Goal: Book appointment/travel/reservation

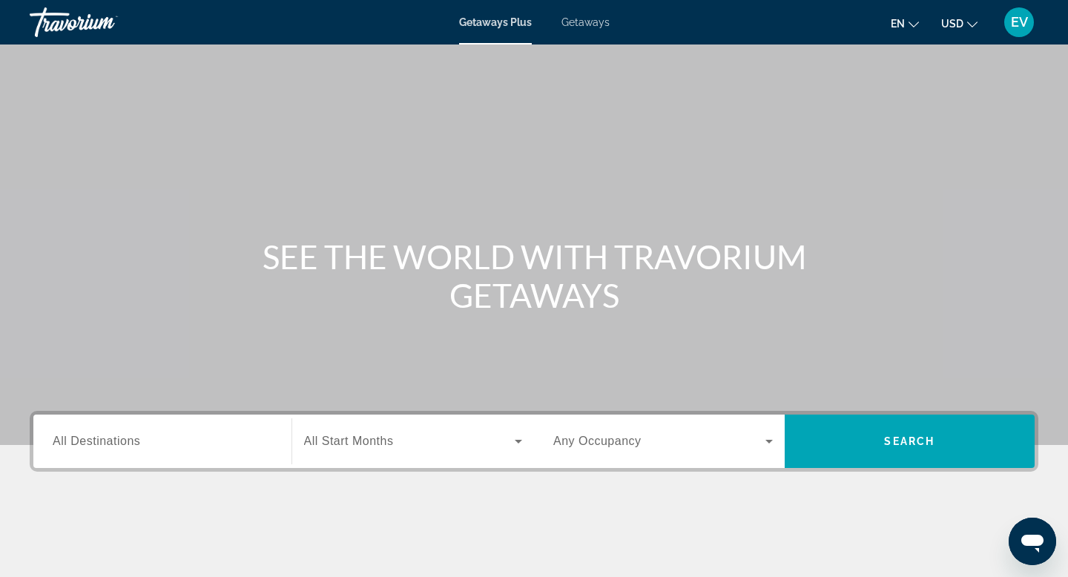
click at [572, 24] on span "Getaways" at bounding box center [586, 22] width 48 height 12
click at [177, 462] on div "Destination All Destinations" at bounding box center [162, 441] width 243 height 53
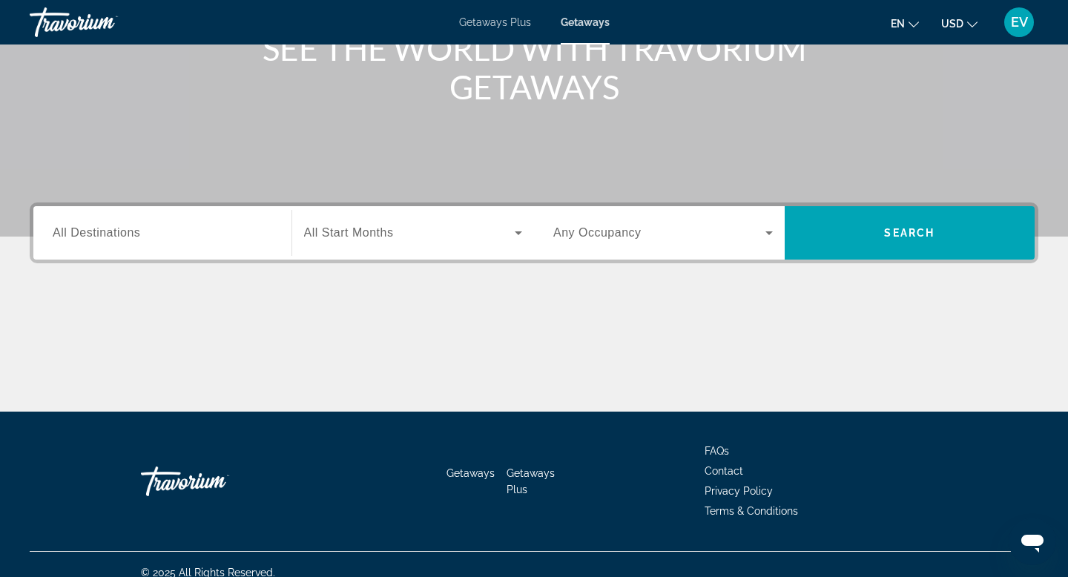
scroll to position [225, 0]
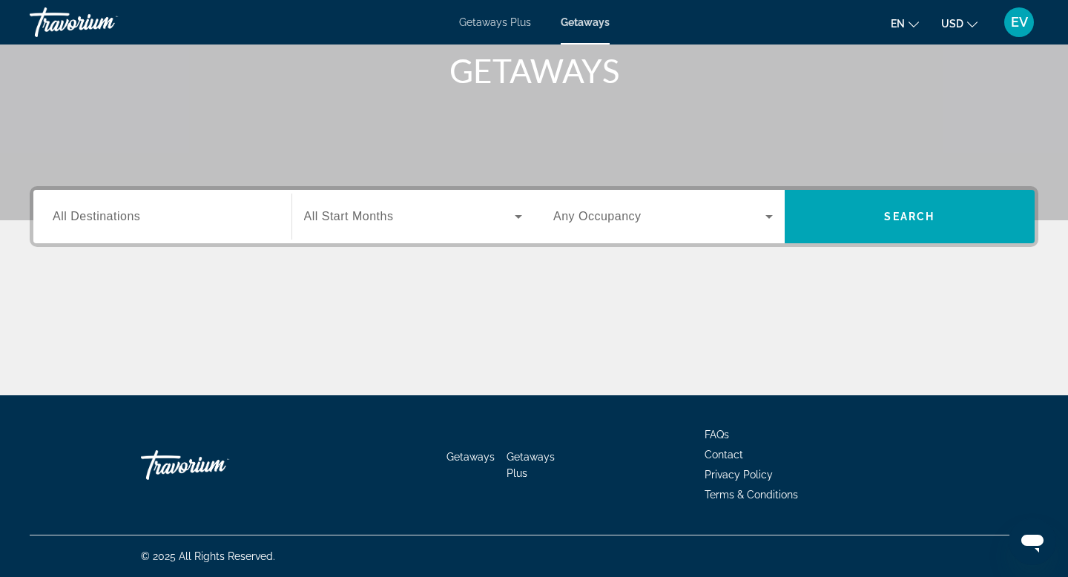
click at [132, 225] on div "Search widget" at bounding box center [163, 217] width 220 height 42
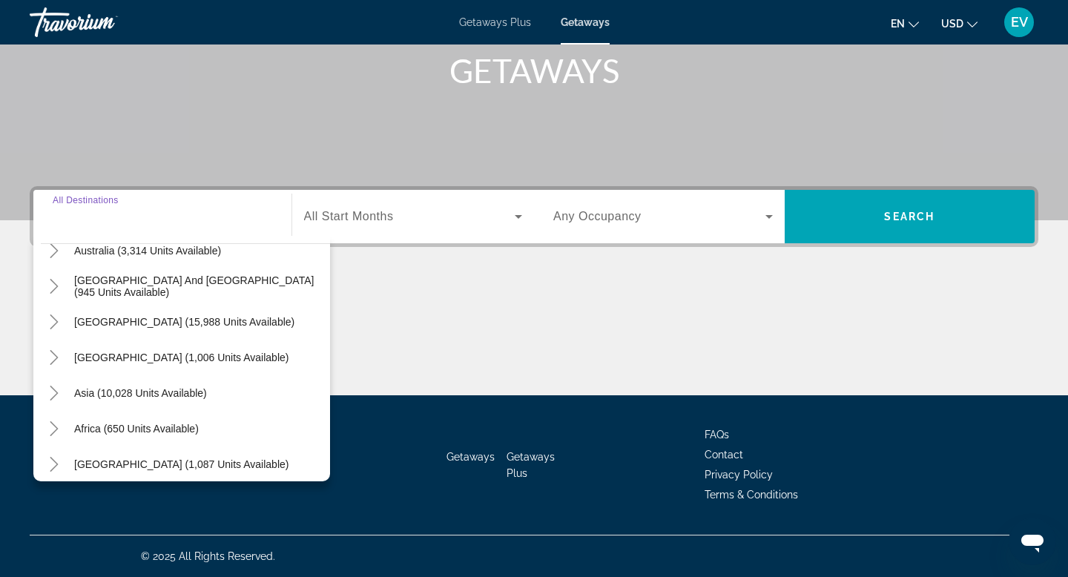
scroll to position [240, 0]
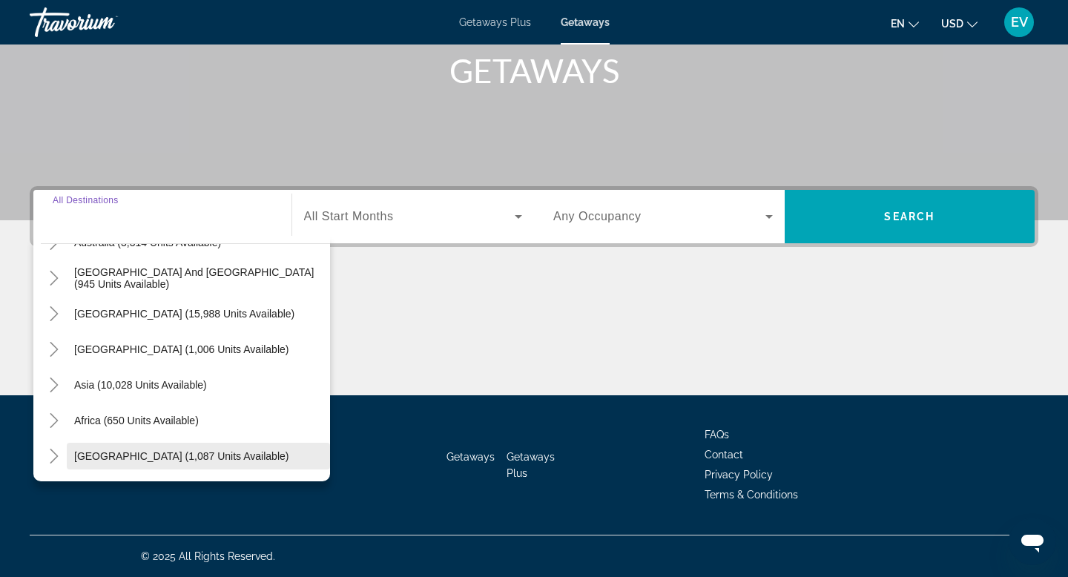
click at [116, 454] on span "[GEOGRAPHIC_DATA] (1,087 units available)" at bounding box center [181, 456] width 214 height 12
type input "**********"
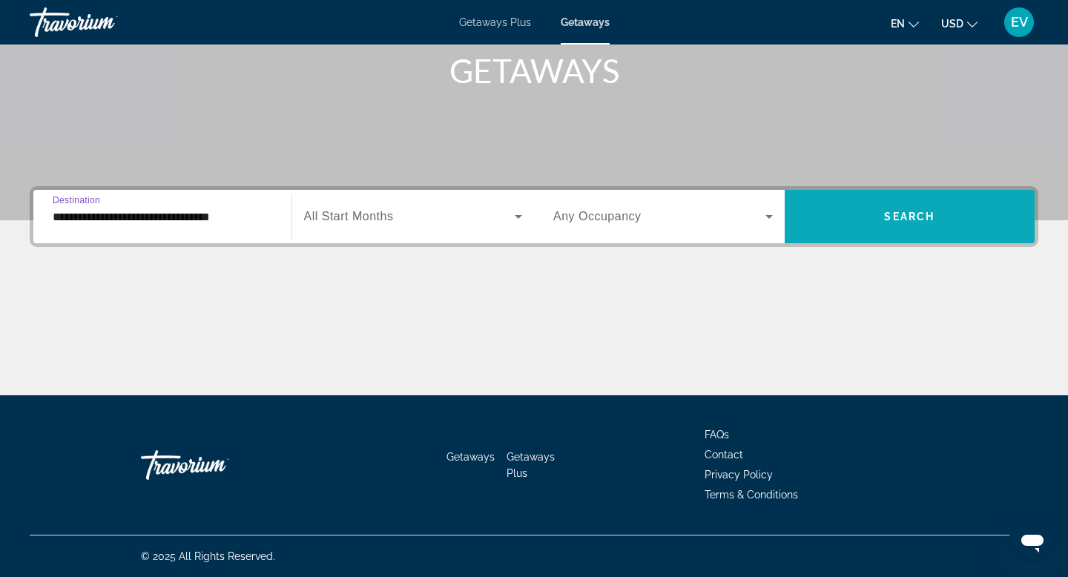
click at [895, 220] on span "Search" at bounding box center [909, 217] width 50 height 12
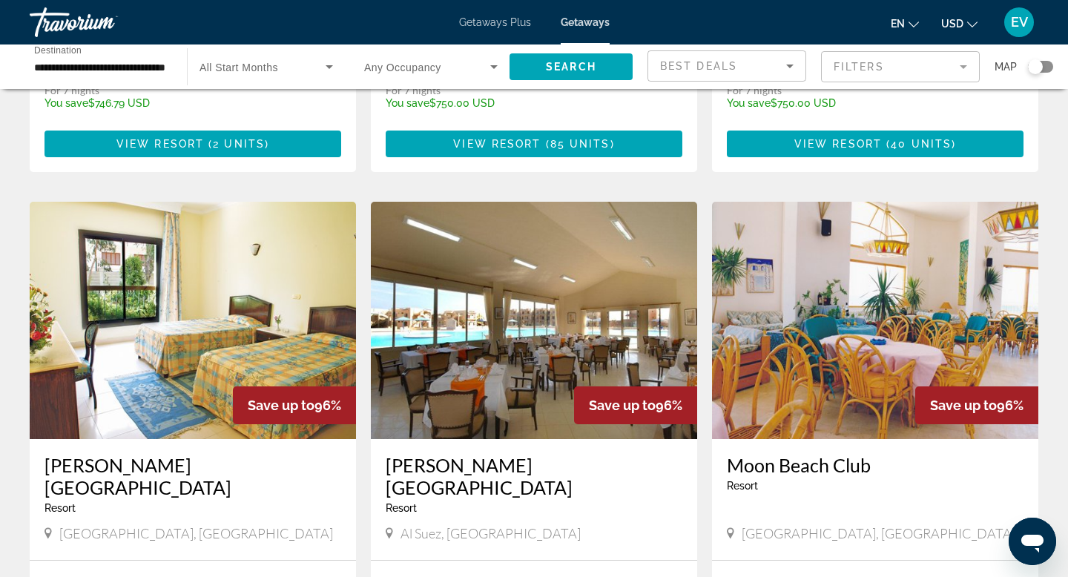
scroll to position [952, 0]
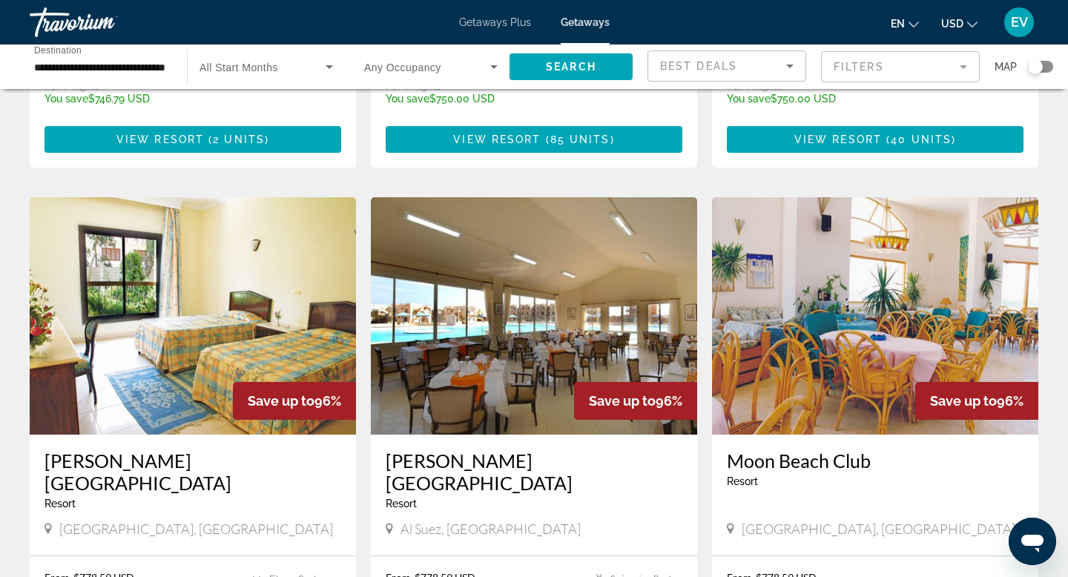
click at [151, 73] on input "**********" at bounding box center [101, 68] width 134 height 18
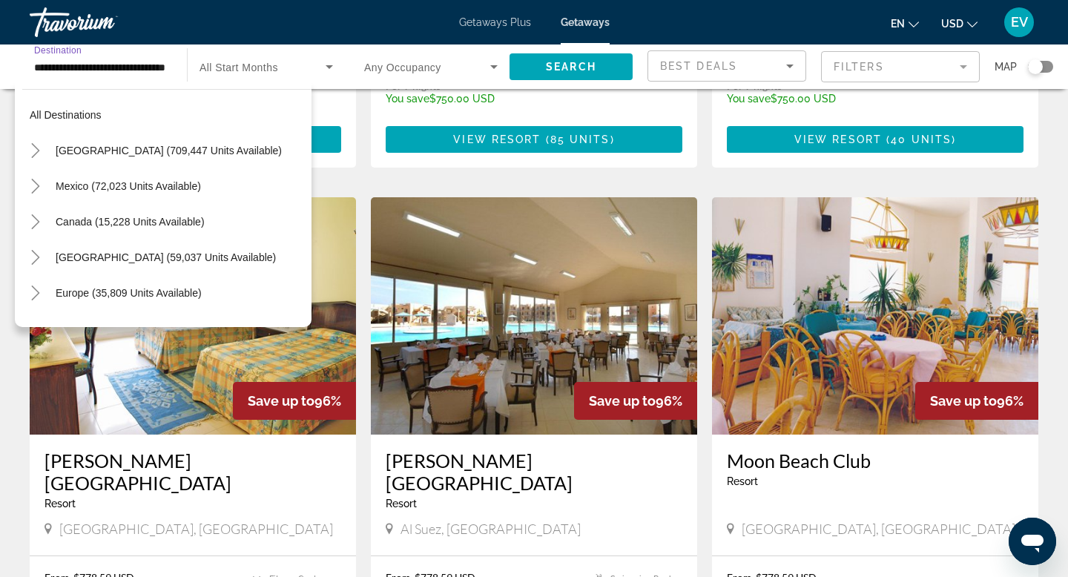
scroll to position [338, 0]
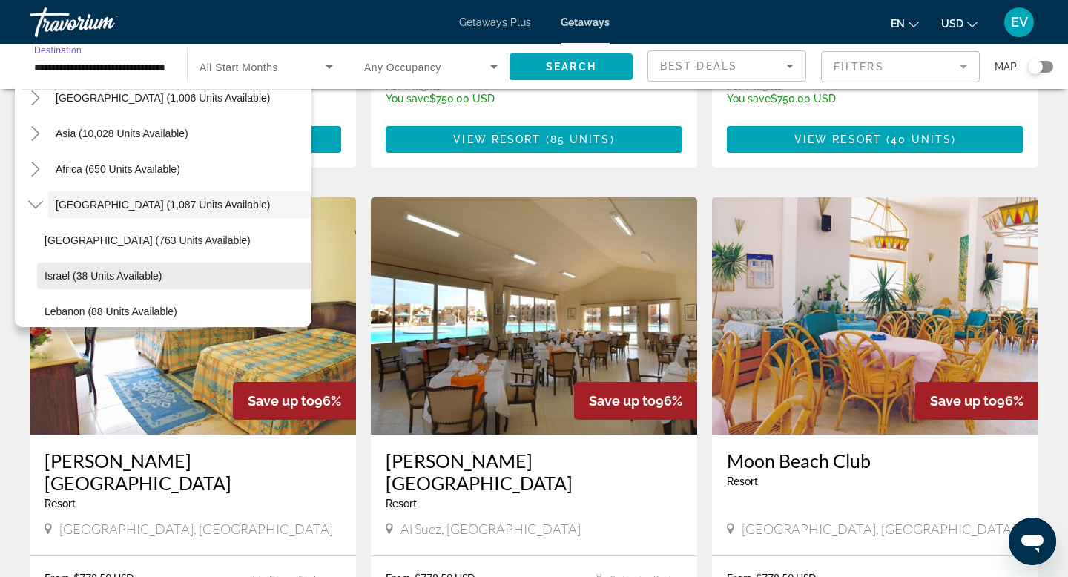
click at [60, 270] on span "Israel (38 units available)" at bounding box center [103, 276] width 117 height 12
type input "**********"
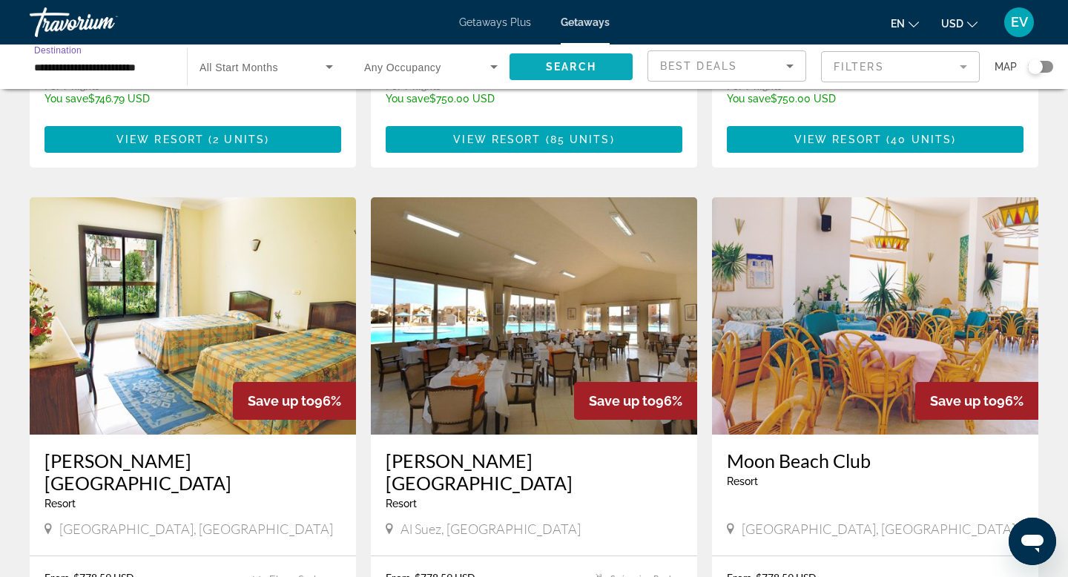
click at [564, 70] on span "Search" at bounding box center [571, 67] width 50 height 12
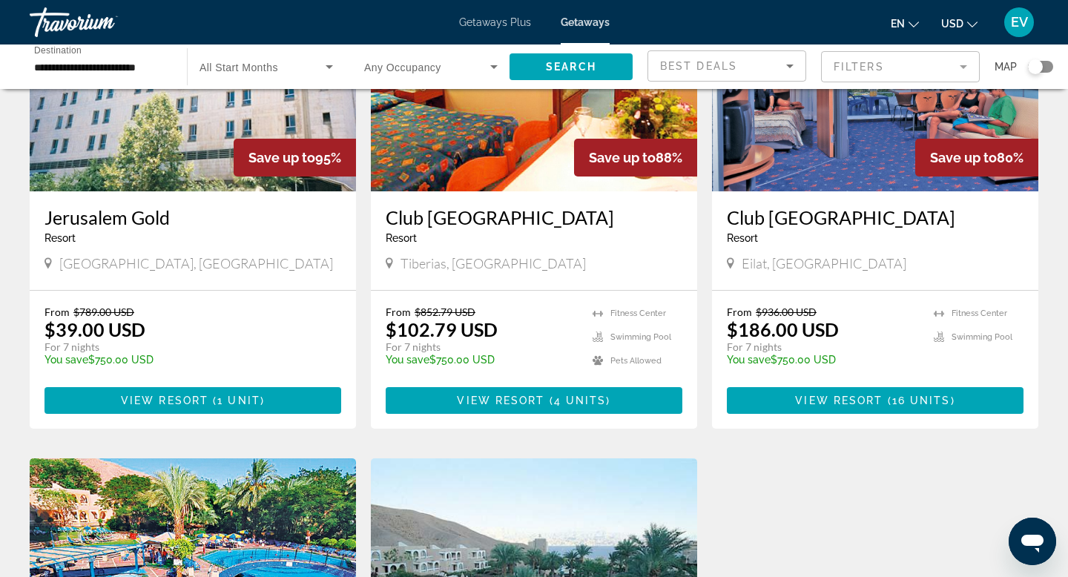
scroll to position [185, 0]
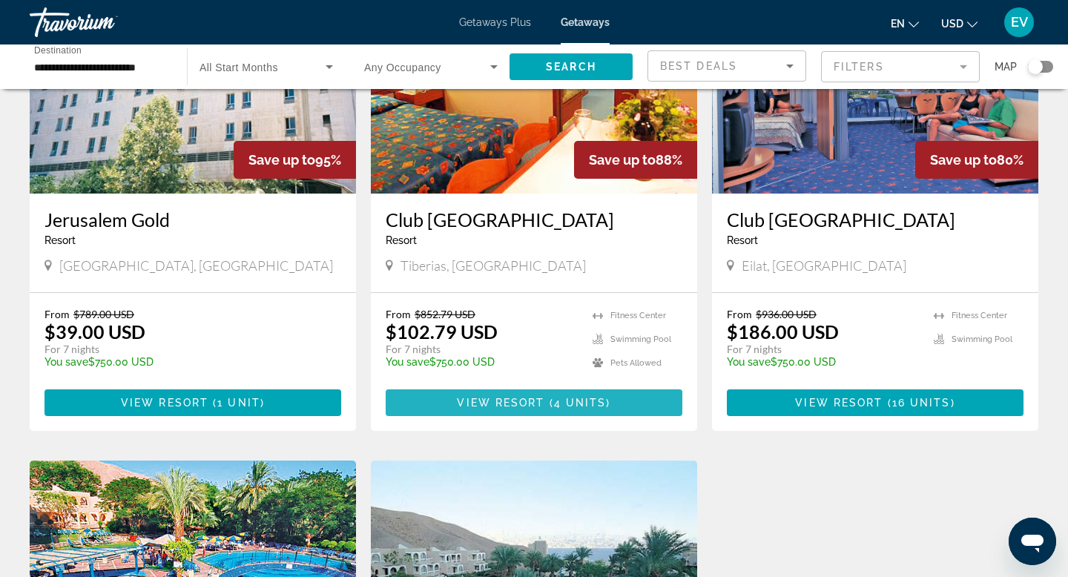
click at [570, 409] on span "Main content" at bounding box center [534, 403] width 297 height 36
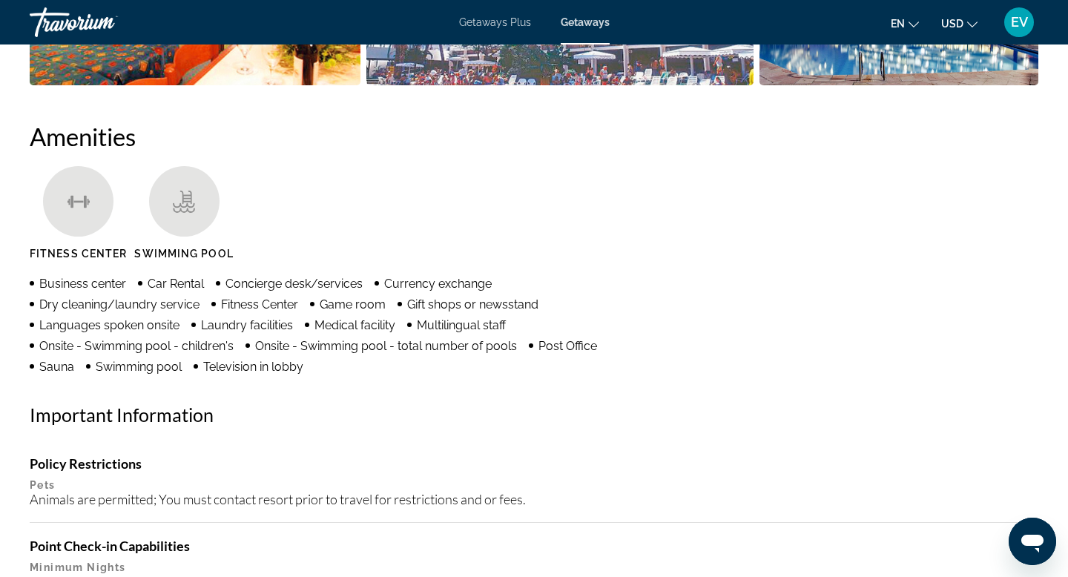
scroll to position [781, 0]
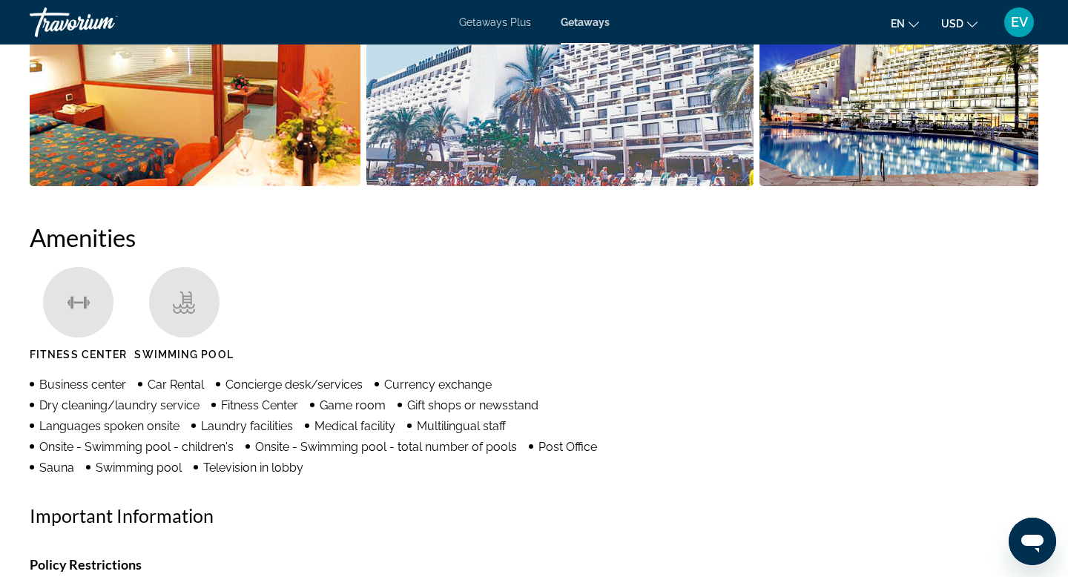
click at [59, 24] on div "Travorium" at bounding box center [104, 22] width 148 height 39
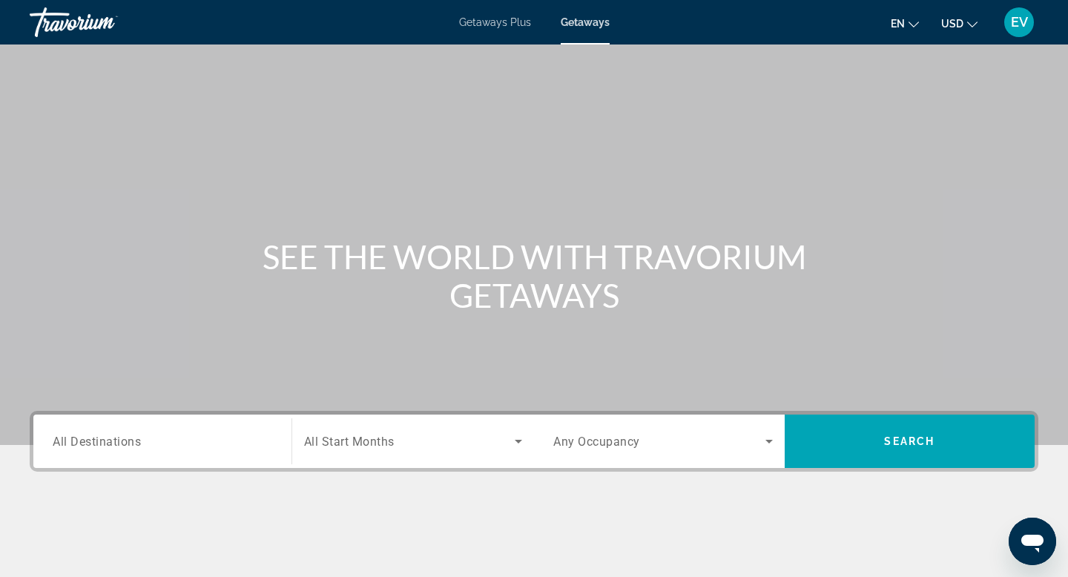
click at [246, 437] on input "Destination All Destinations" at bounding box center [163, 442] width 220 height 18
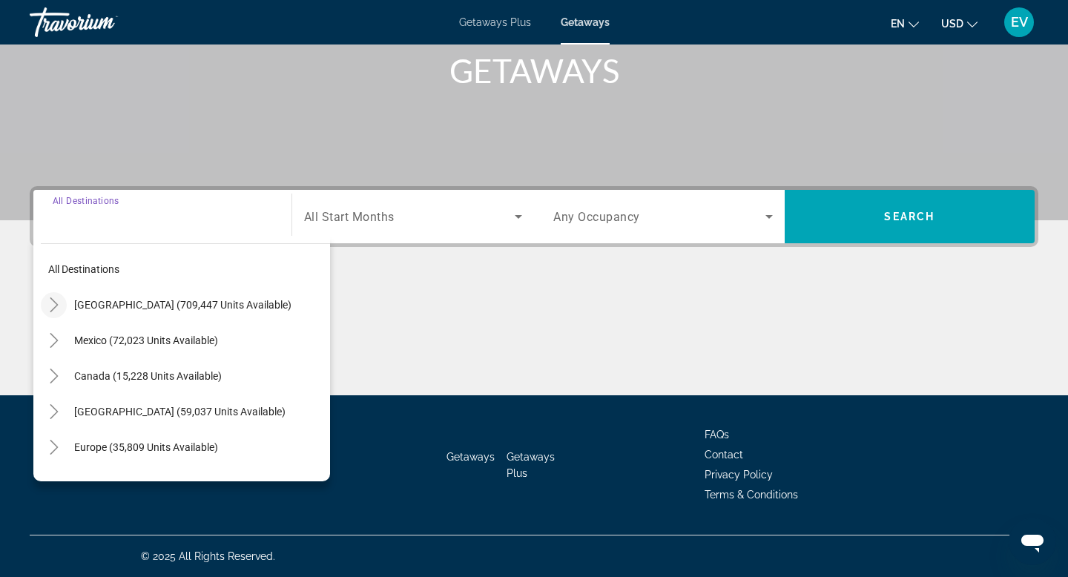
click at [56, 313] on mat-icon "Toggle United States (709,447 units available)" at bounding box center [54, 305] width 26 height 26
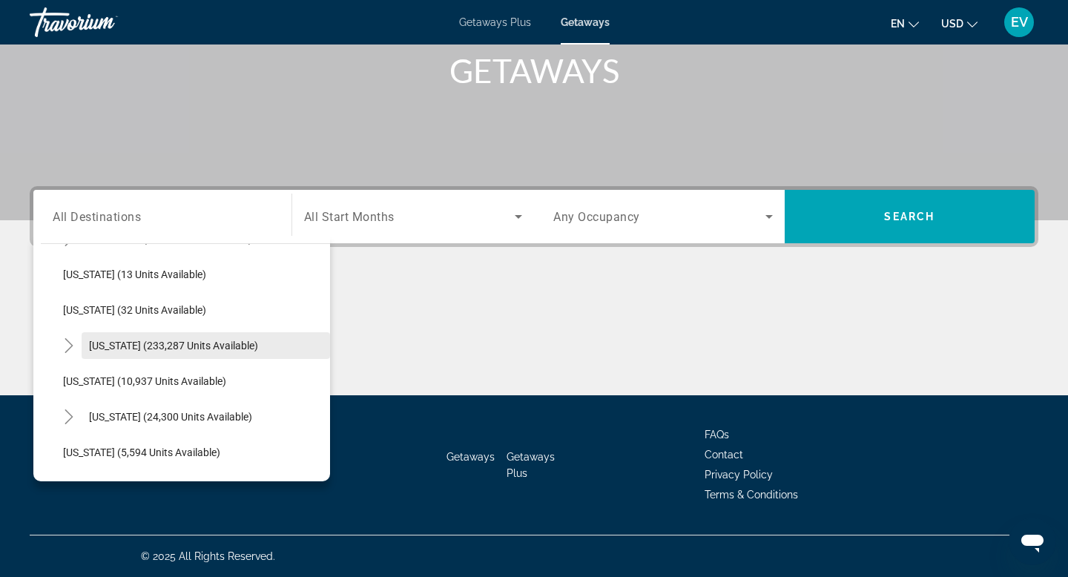
scroll to position [212, 0]
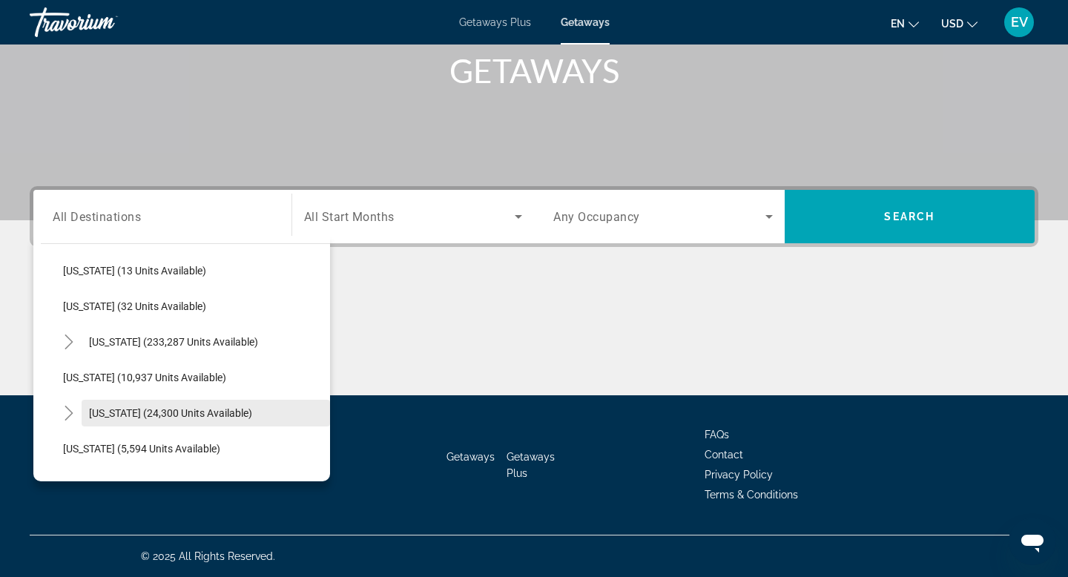
click at [159, 409] on span "[US_STATE] (24,300 units available)" at bounding box center [170, 413] width 163 height 12
type input "**********"
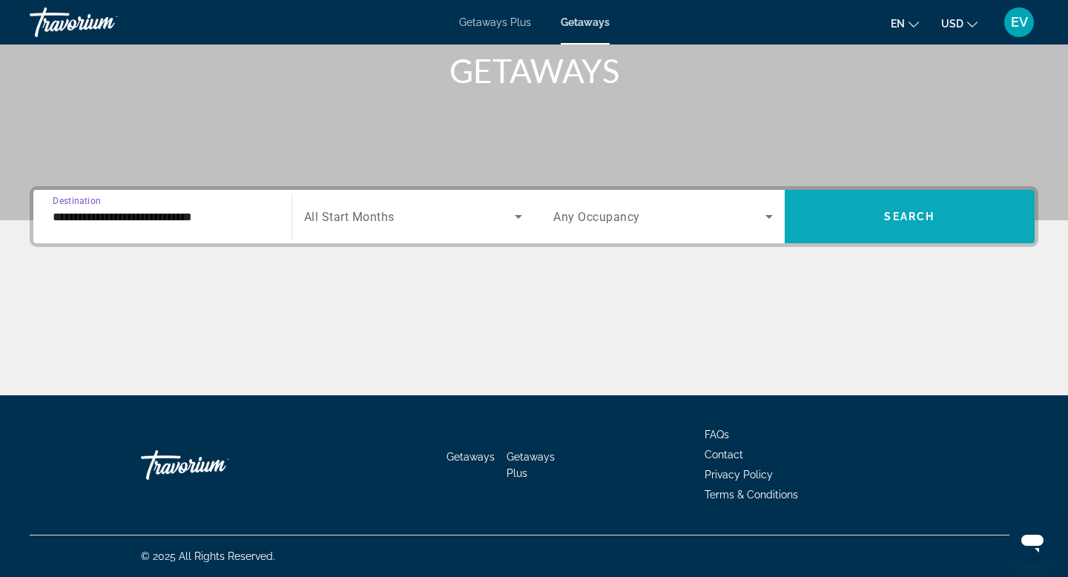
click at [820, 216] on span "Search widget" at bounding box center [910, 217] width 251 height 36
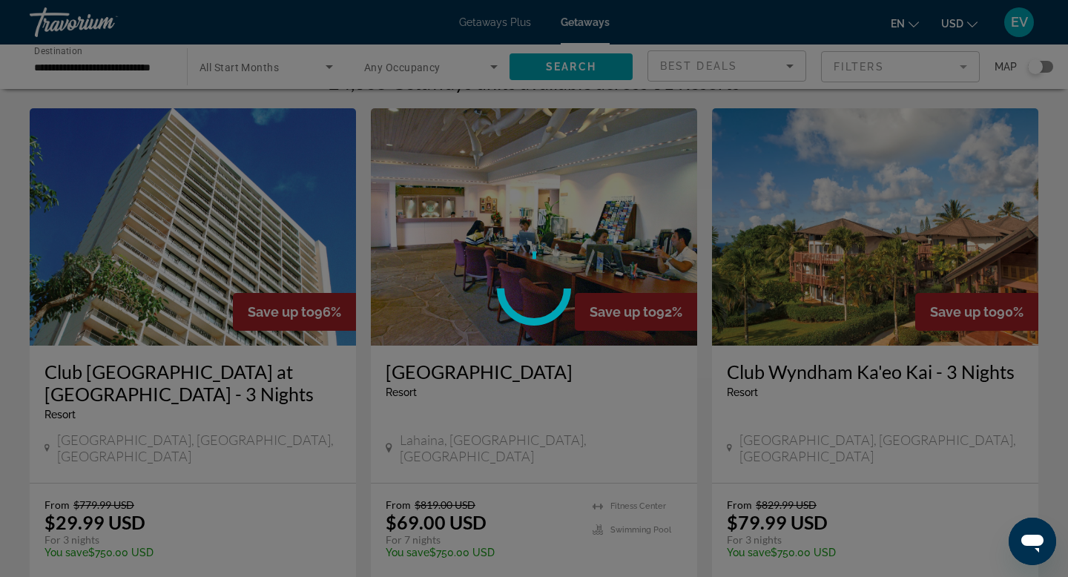
scroll to position [27, 0]
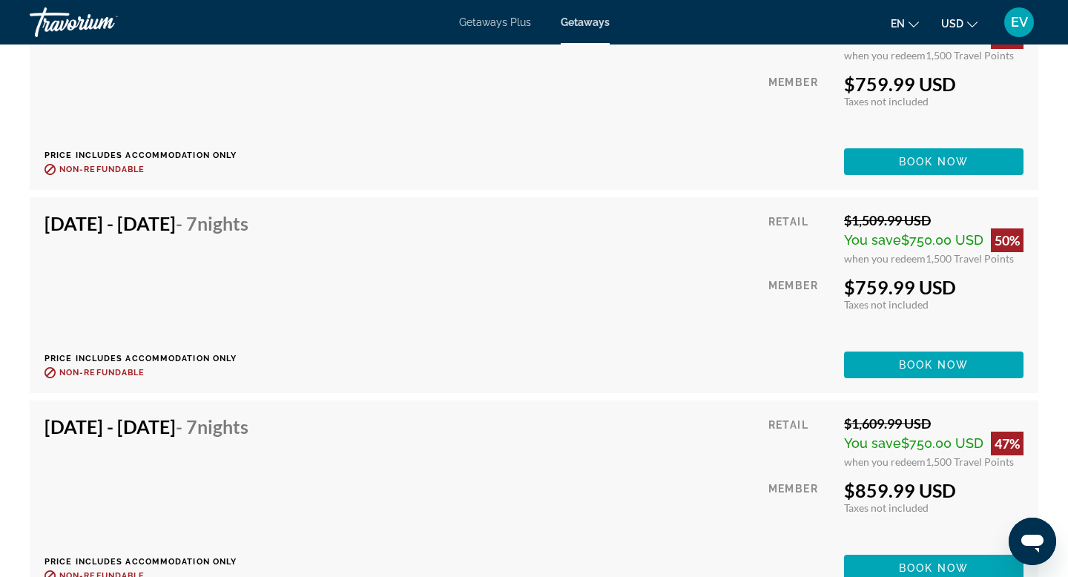
scroll to position [4700, 0]
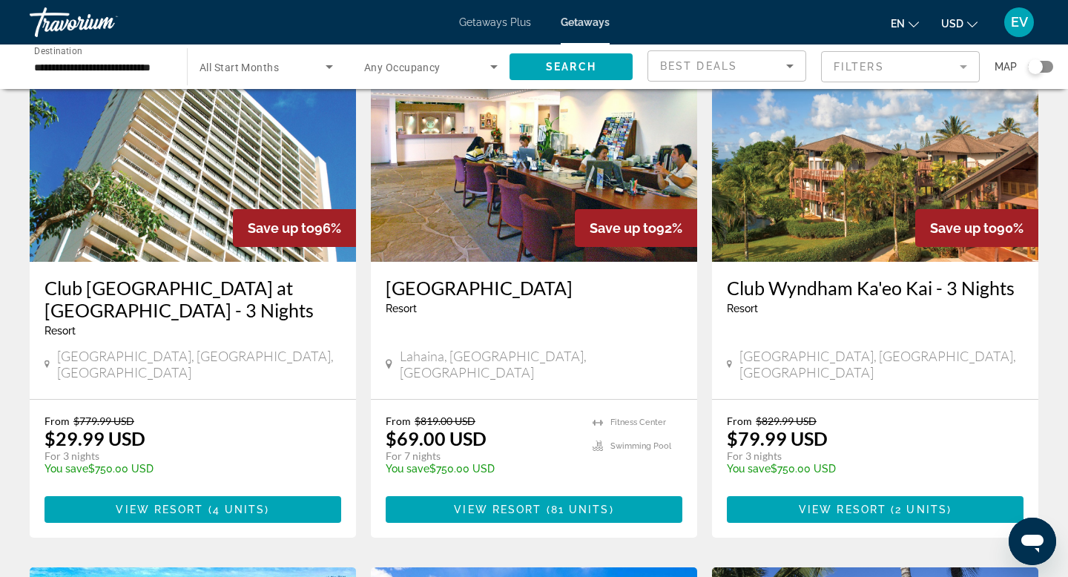
scroll to position [125, 0]
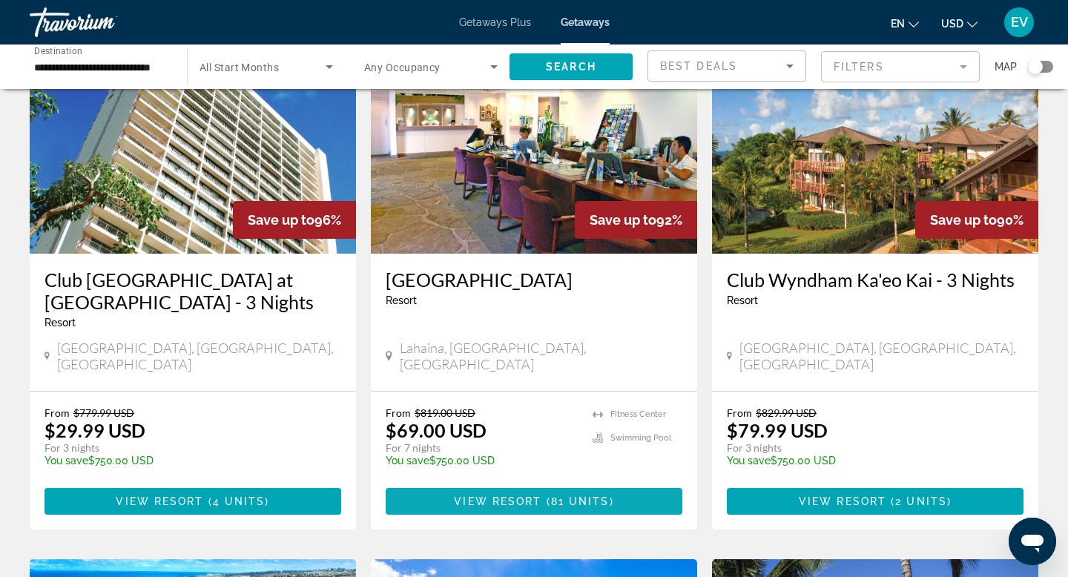
click at [551, 495] on span "81 units" at bounding box center [580, 501] width 59 height 12
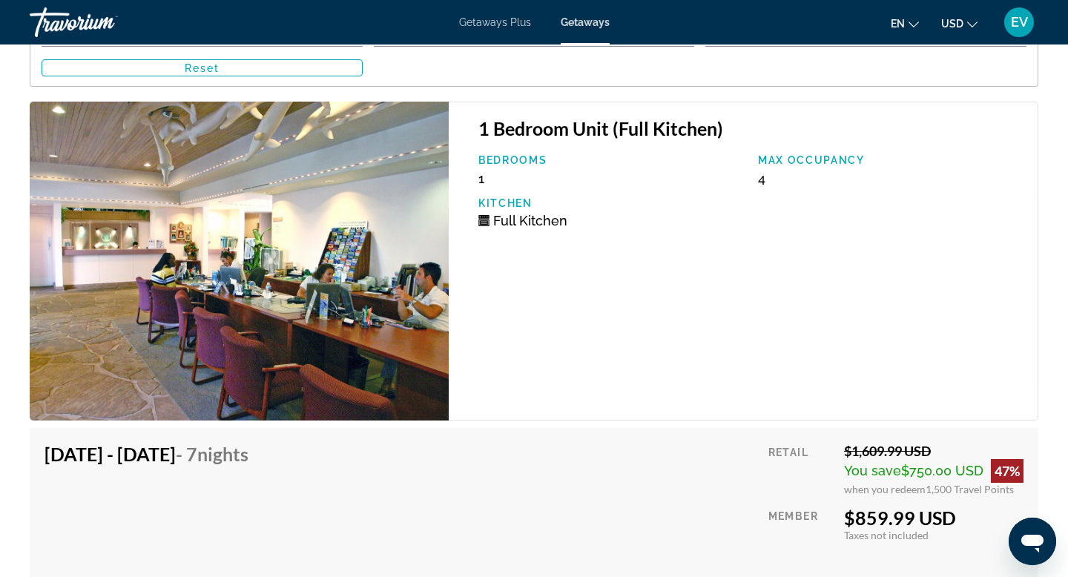
scroll to position [2587, 0]
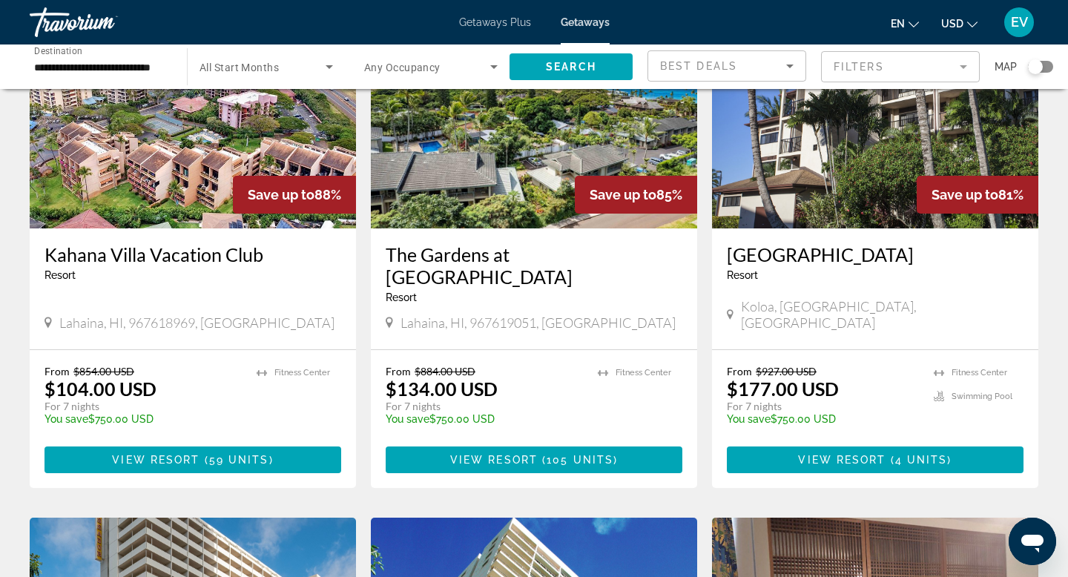
scroll to position [665, 0]
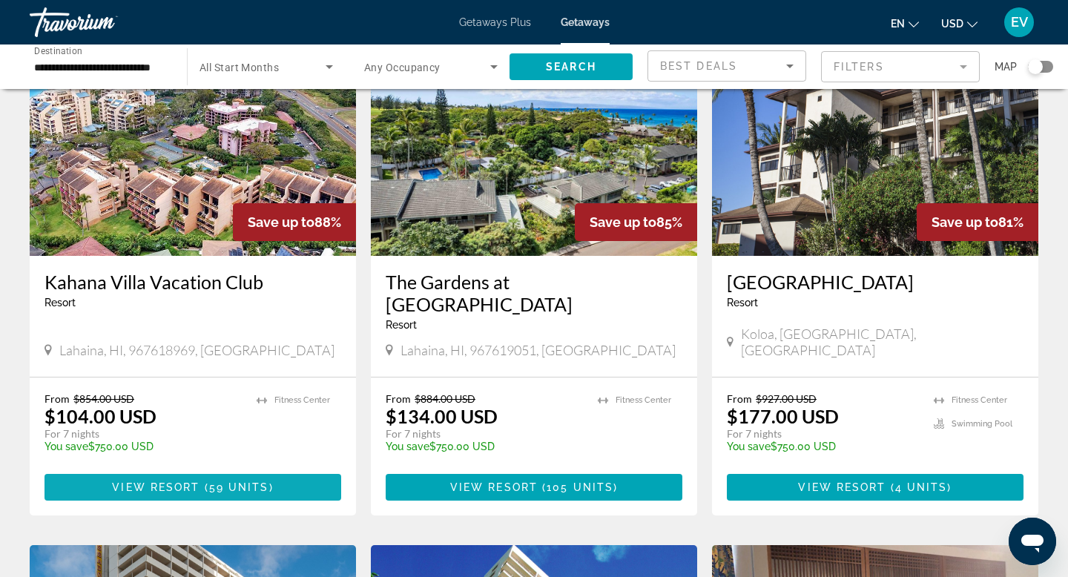
click at [218, 481] on span "59 units" at bounding box center [239, 487] width 60 height 12
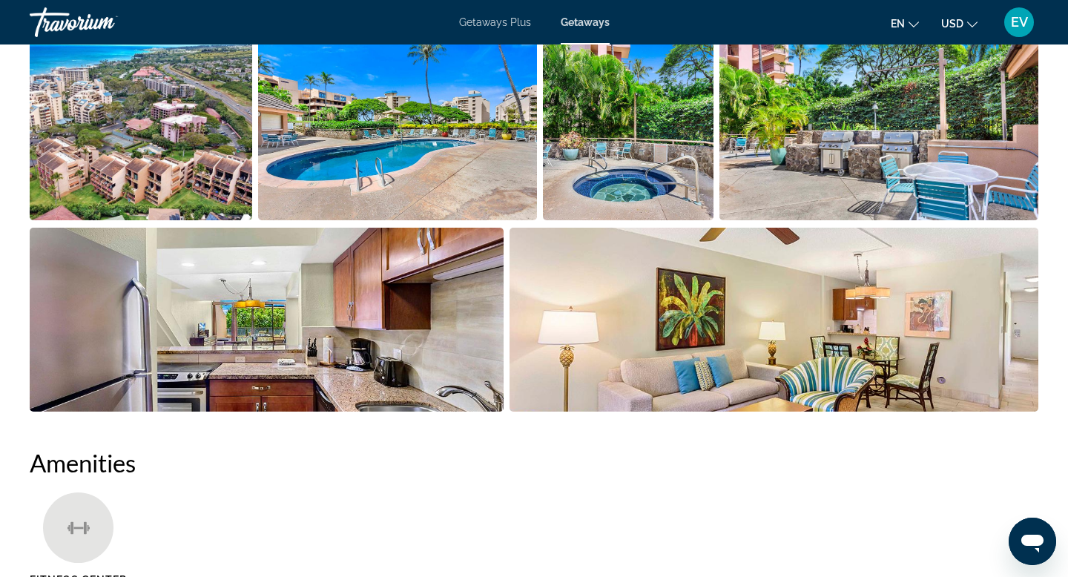
scroll to position [362, 0]
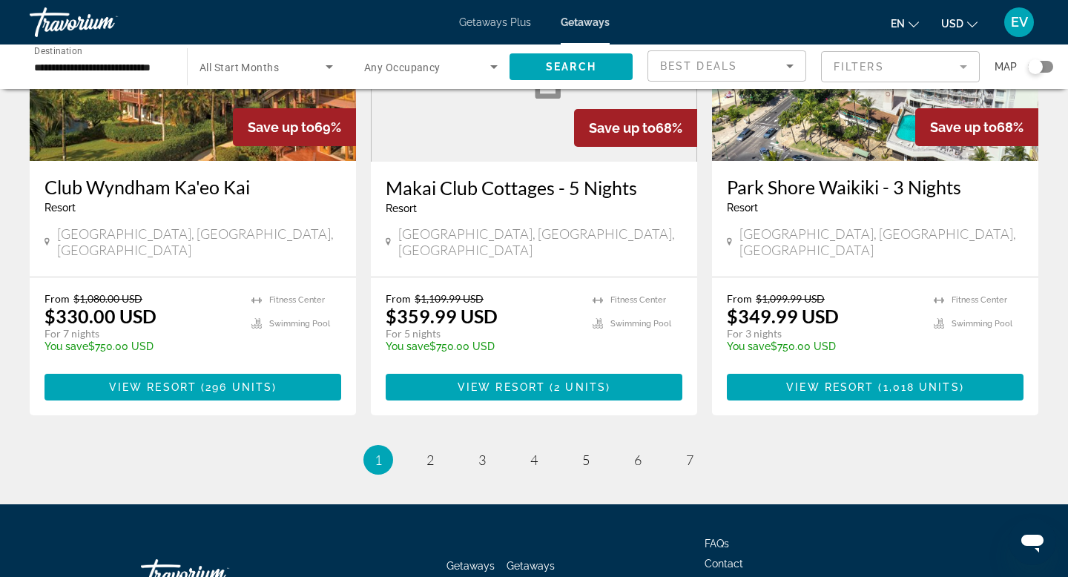
scroll to position [1890, 0]
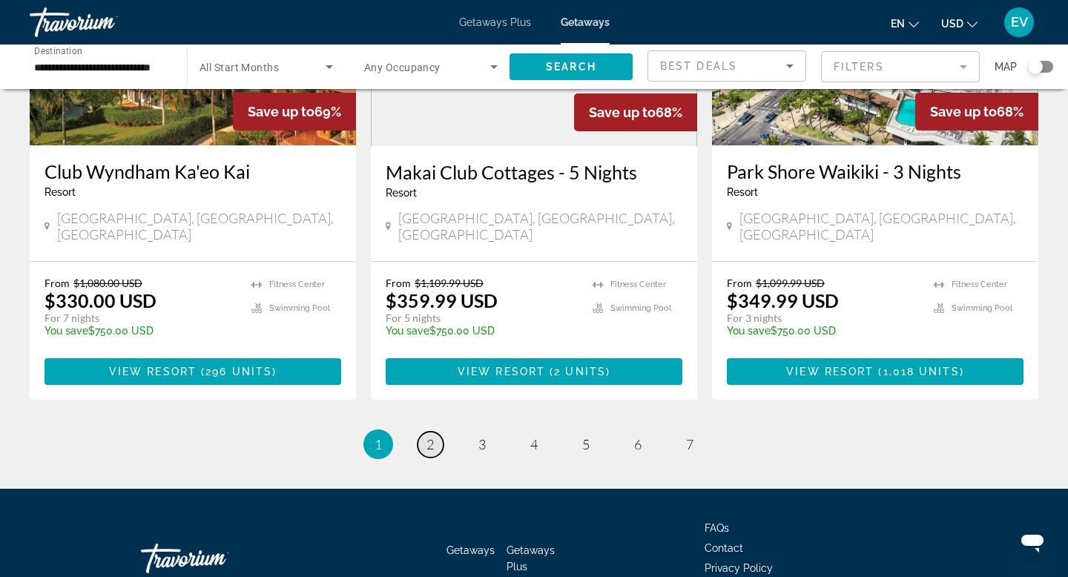
click at [422, 432] on link "page 2" at bounding box center [431, 445] width 26 height 26
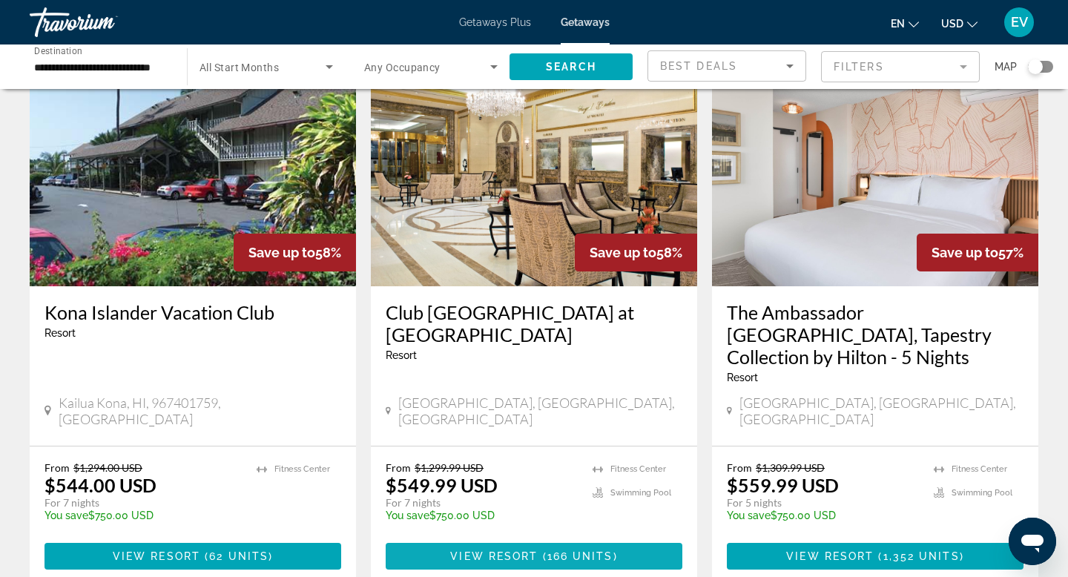
scroll to position [1204, 0]
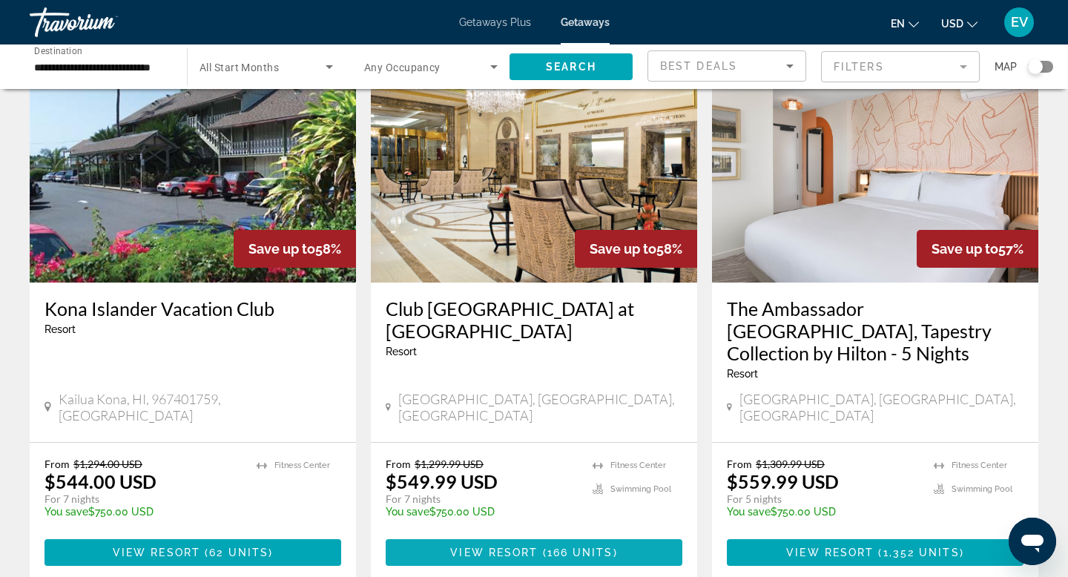
click at [467, 535] on span "Main content" at bounding box center [534, 553] width 297 height 36
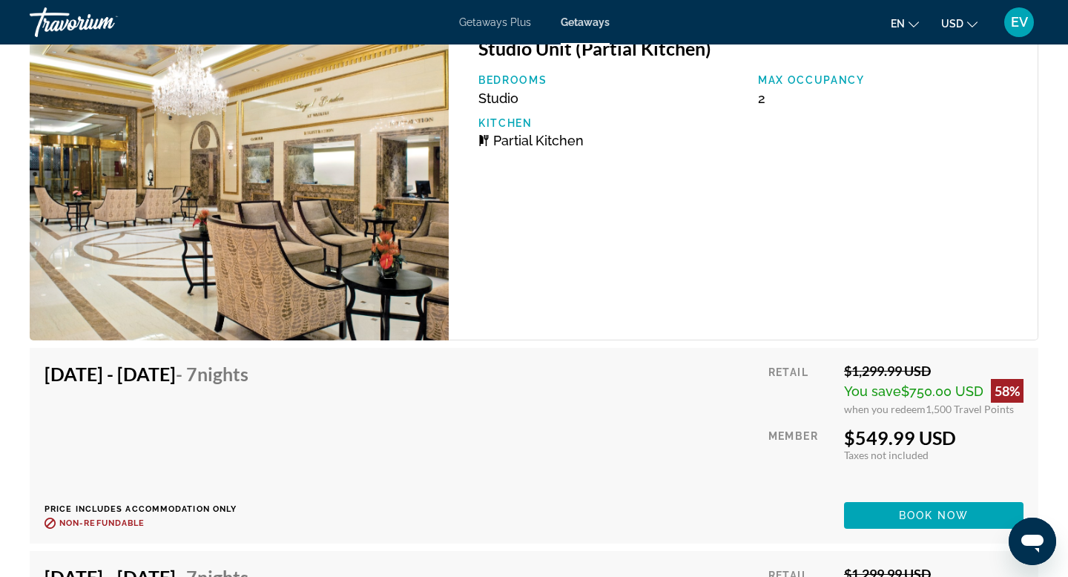
scroll to position [2880, 0]
